Goal: Use online tool/utility: Utilize a website feature to perform a specific function

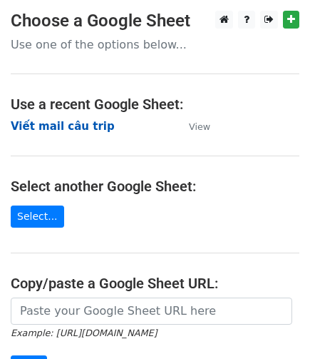
click at [49, 131] on strong "Viết mail câu trip" at bounding box center [63, 126] width 104 height 13
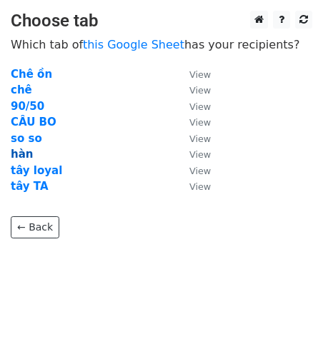
click at [16, 155] on strong "hàn" at bounding box center [22, 154] width 22 height 13
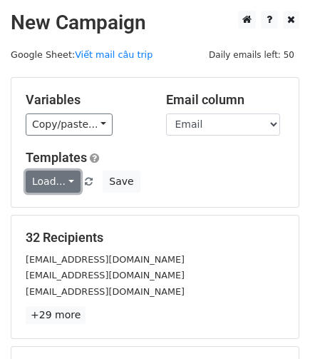
click at [69, 184] on link "Load..." at bounding box center [53, 182] width 55 height 22
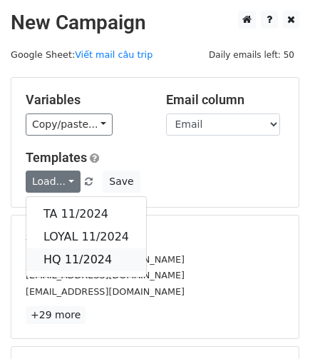
click at [85, 259] on link "HQ 11/2024" at bounding box center [86, 259] width 120 height 23
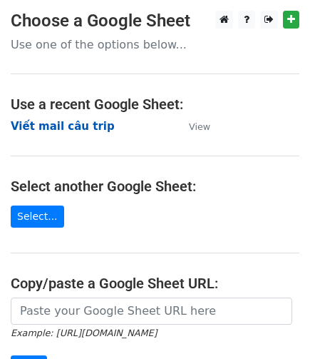
click at [91, 124] on strong "Viết mail câu trip" at bounding box center [63, 126] width 104 height 13
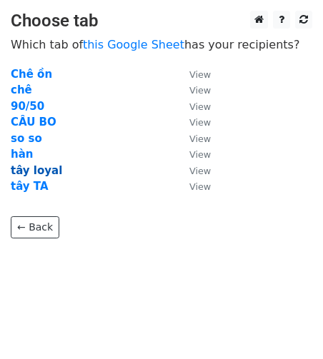
click at [49, 172] on strong "tây loyal" at bounding box center [36, 170] width 51 height 13
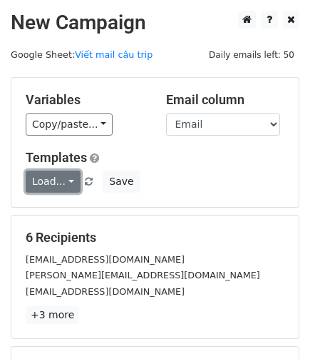
click at [58, 182] on link "Load..." at bounding box center [53, 182] width 55 height 22
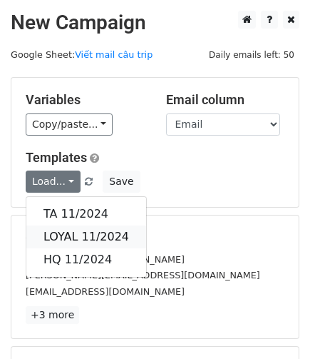
click at [75, 231] on link "LOYAL 11/2024" at bounding box center [86, 237] width 120 height 23
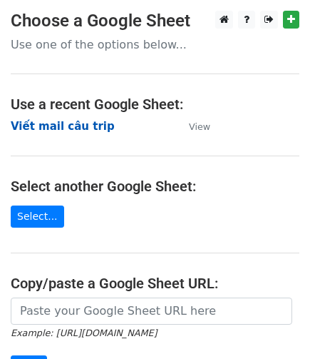
click at [59, 122] on strong "Viết mail câu trip" at bounding box center [63, 126] width 104 height 13
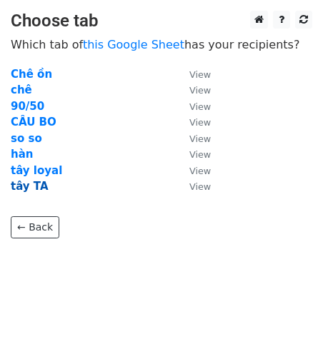
click at [34, 185] on strong "tây TA" at bounding box center [30, 186] width 38 height 13
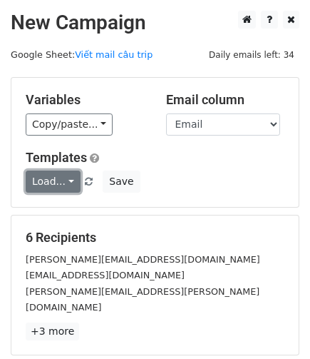
click at [61, 183] on link "Load..." at bounding box center [53, 182] width 55 height 22
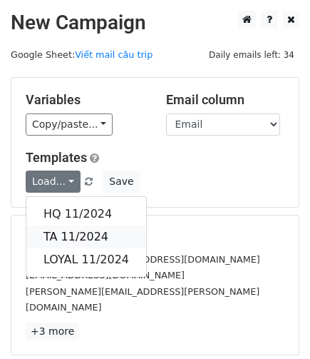
click at [70, 237] on link "TA 11/2024" at bounding box center [86, 237] width 120 height 23
